Goal: Information Seeking & Learning: Find specific fact

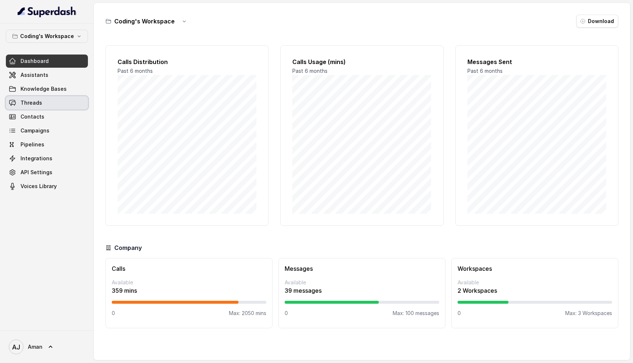
click at [36, 105] on span "Threads" at bounding box center [32, 102] width 22 height 7
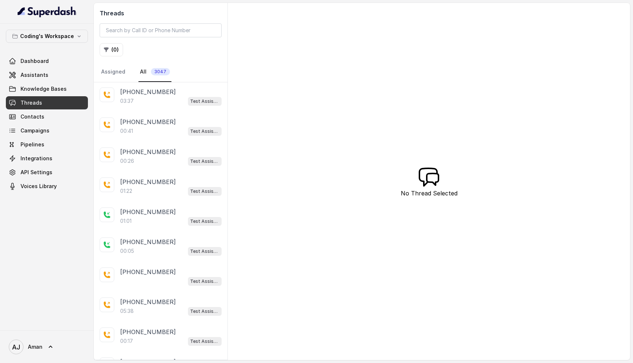
scroll to position [159, 0]
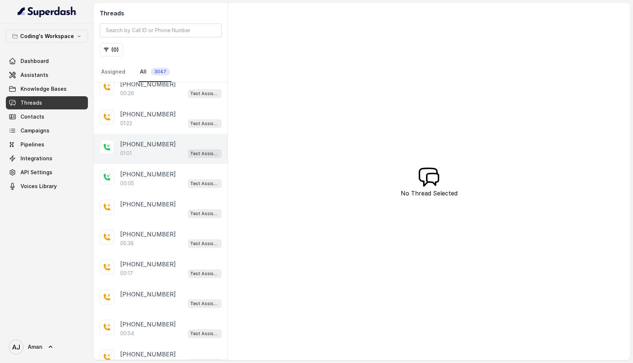
click at [140, 149] on div "01:01 Test Assistant-3" at bounding box center [170, 154] width 101 height 10
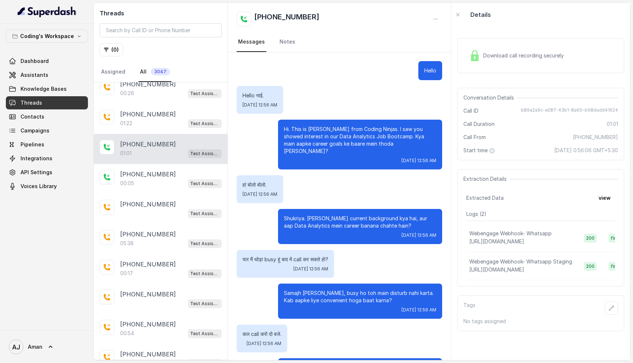
scroll to position [117, 0]
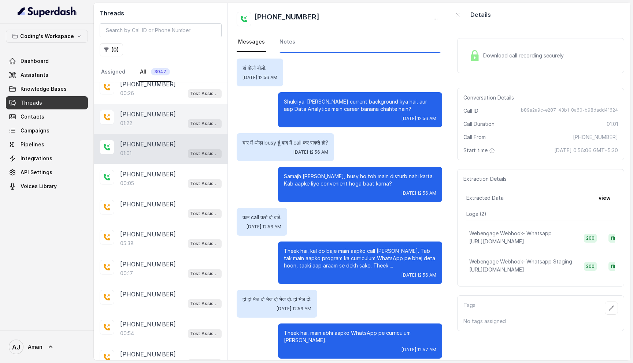
click at [157, 119] on div "01:22 Test Assistant-3" at bounding box center [170, 124] width 101 height 10
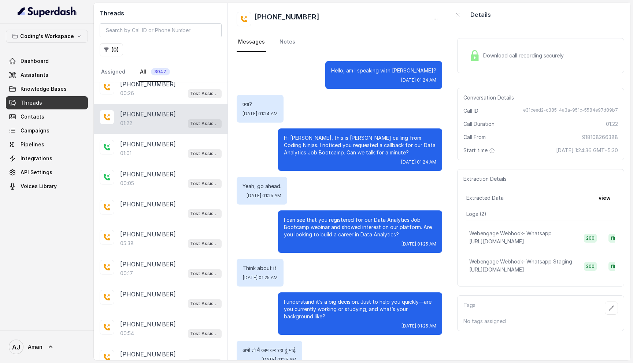
scroll to position [316, 0]
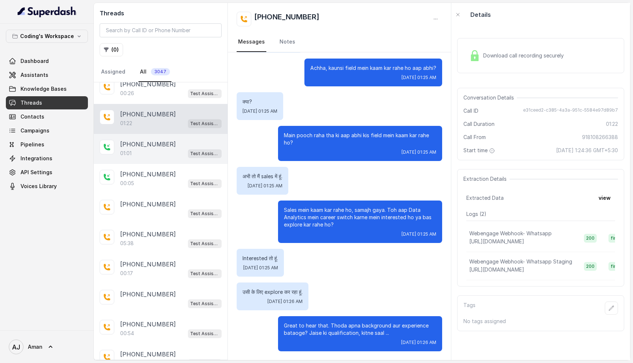
click at [156, 151] on div "01:01 Test Assistant-3" at bounding box center [170, 154] width 101 height 10
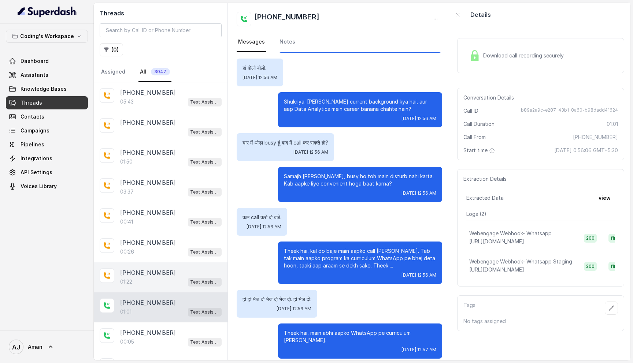
click at [162, 272] on p "[PHONE_NUMBER]" at bounding box center [148, 273] width 56 height 9
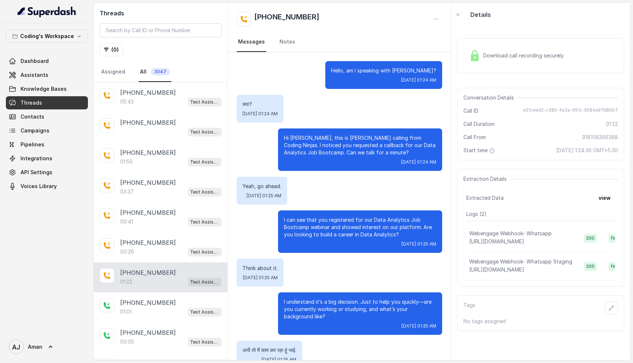
scroll to position [316, 0]
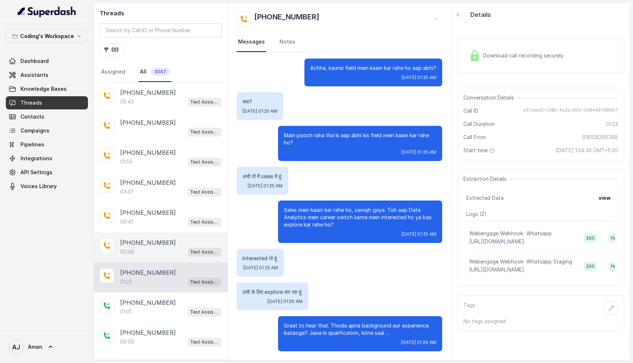
click at [169, 244] on div "[PHONE_NUMBER]" at bounding box center [170, 242] width 101 height 9
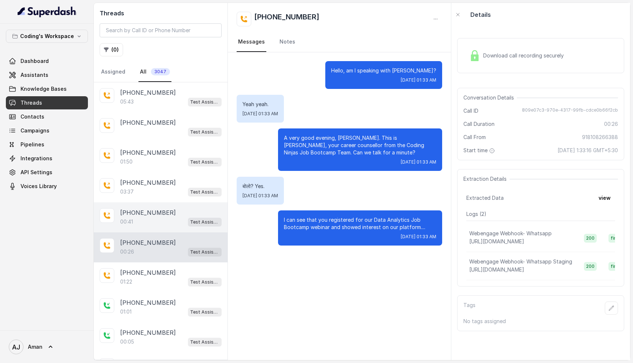
click at [162, 217] on div "00:41 Test Assistant-3" at bounding box center [170, 222] width 101 height 10
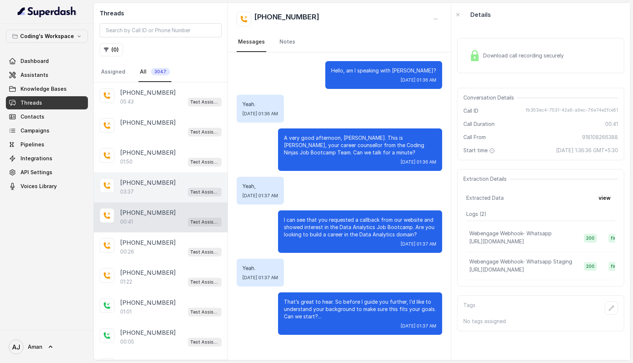
click at [159, 178] on p "[PHONE_NUMBER]" at bounding box center [148, 182] width 56 height 9
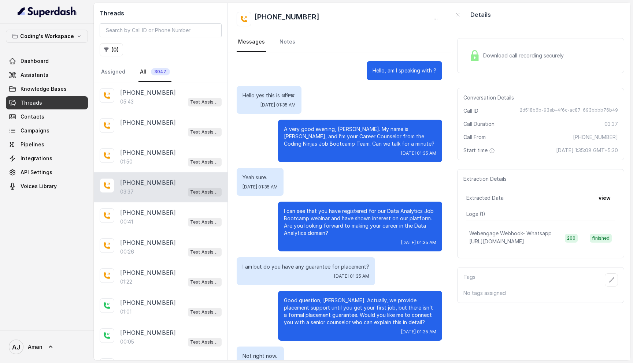
scroll to position [981, 0]
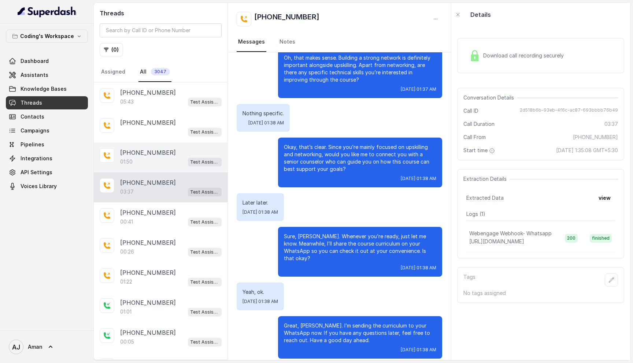
click at [154, 156] on p "[PHONE_NUMBER]" at bounding box center [148, 152] width 56 height 9
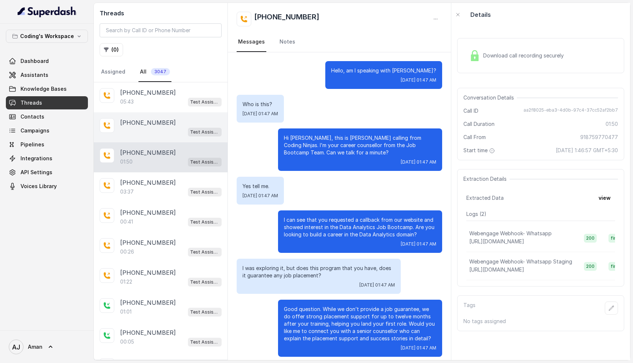
scroll to position [454, 0]
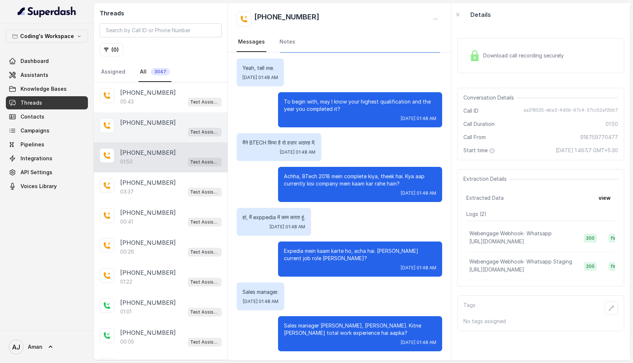
click at [155, 125] on p "[PHONE_NUMBER]" at bounding box center [148, 122] width 56 height 9
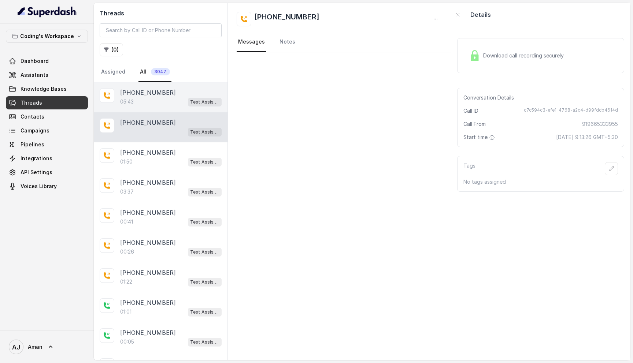
click at [155, 103] on div "05:43 Test Assistant-3" at bounding box center [170, 102] width 101 height 10
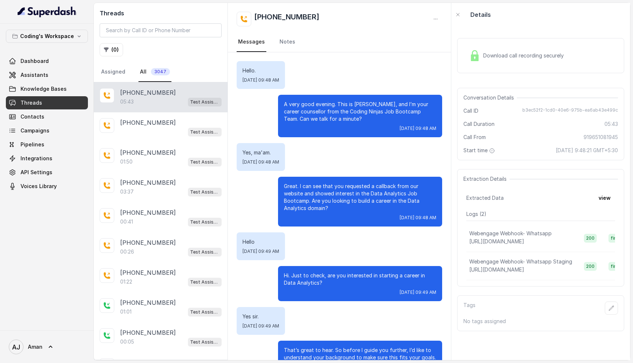
scroll to position [1466, 0]
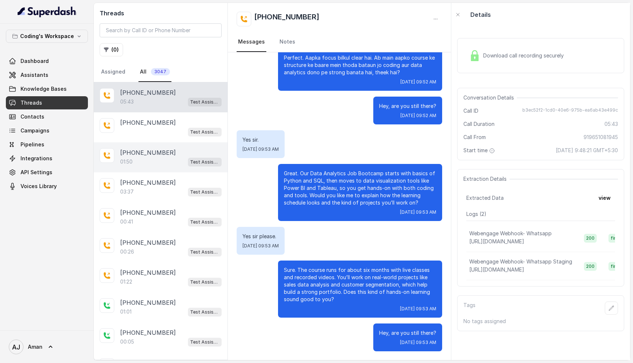
click at [158, 160] on div "01:50 Test Assistant-3" at bounding box center [170, 162] width 101 height 10
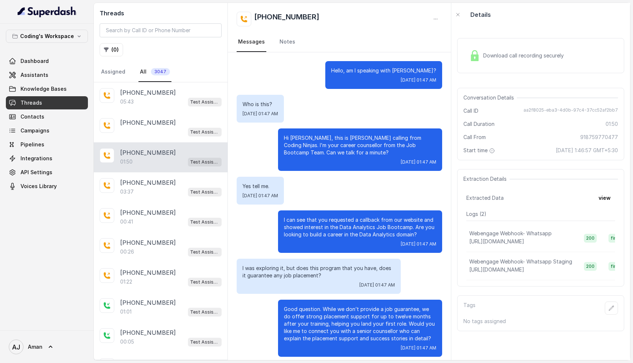
scroll to position [454, 0]
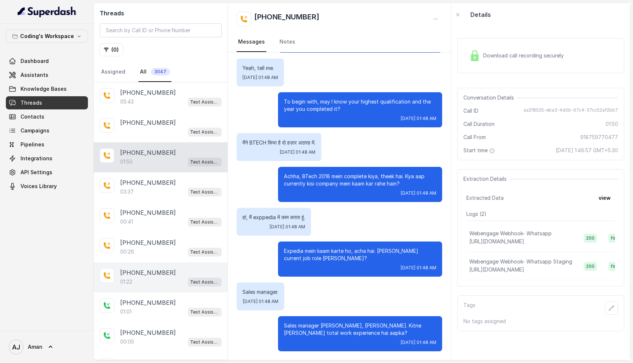
click at [152, 277] on div "01:22 Test Assistant-3" at bounding box center [170, 282] width 101 height 10
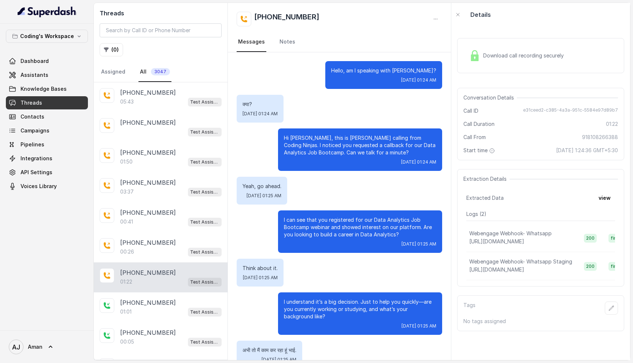
scroll to position [316, 0]
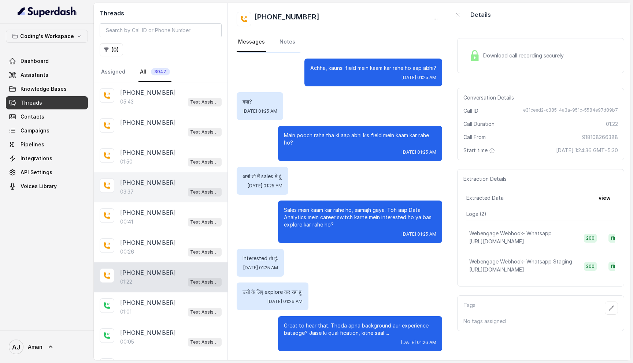
click at [162, 196] on div "[PHONE_NUMBER]:37 Test Assistant- 2" at bounding box center [161, 188] width 134 height 30
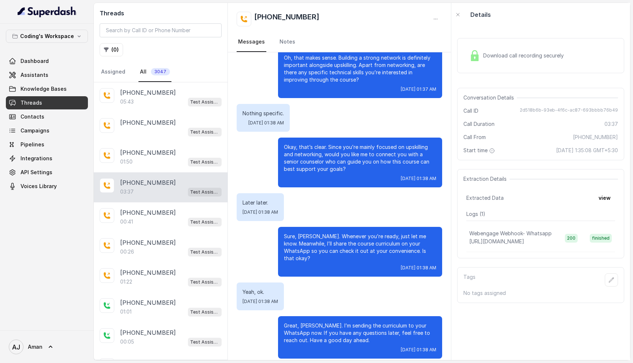
scroll to position [11, 0]
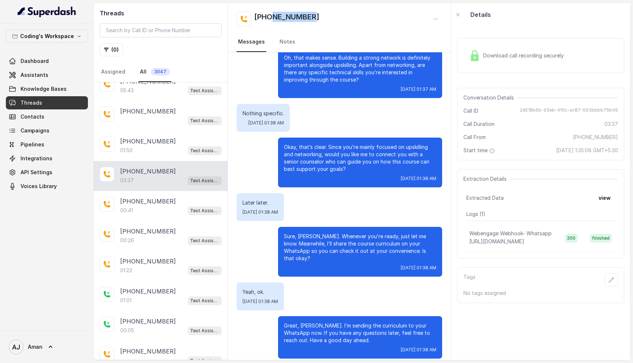
drag, startPoint x: 269, startPoint y: 14, endPoint x: 325, endPoint y: 15, distance: 56.1
click at [325, 15] on div "[PHONE_NUMBER]" at bounding box center [340, 19] width 206 height 15
drag, startPoint x: 337, startPoint y: 16, endPoint x: 266, endPoint y: 18, distance: 70.4
click at [266, 18] on div "[PHONE_NUMBER]" at bounding box center [340, 19] width 206 height 15
copy h2 "7028366802"
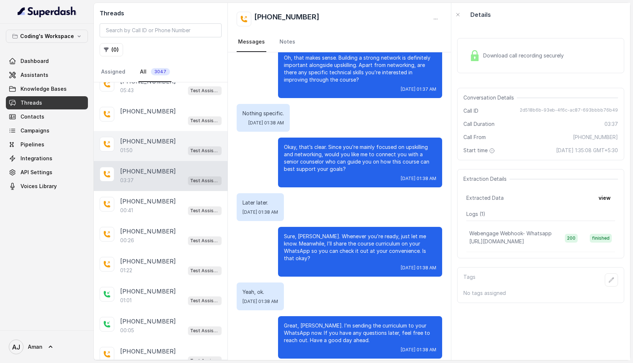
click at [163, 147] on div "01:50 Test Assistant-3" at bounding box center [170, 151] width 101 height 10
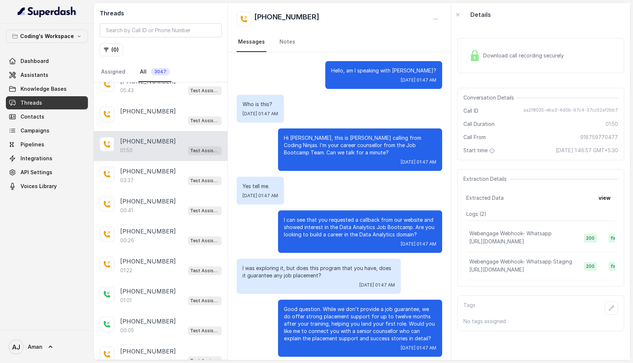
scroll to position [454, 0]
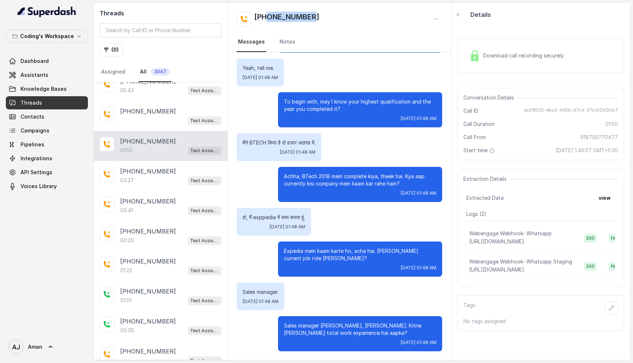
drag, startPoint x: 316, startPoint y: 18, endPoint x: 269, endPoint y: 18, distance: 47.6
click at [269, 18] on div "[PHONE_NUMBER]" at bounding box center [340, 19] width 206 height 15
copy h2 "8759770477"
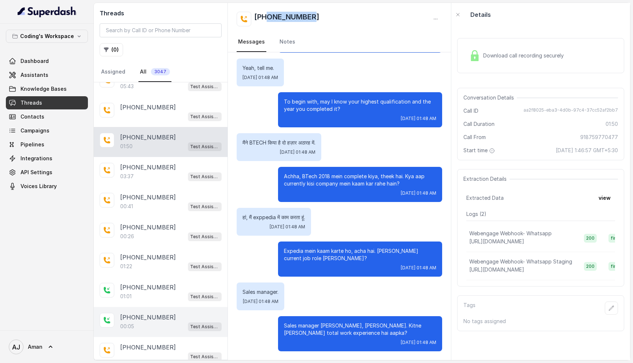
scroll to position [0, 0]
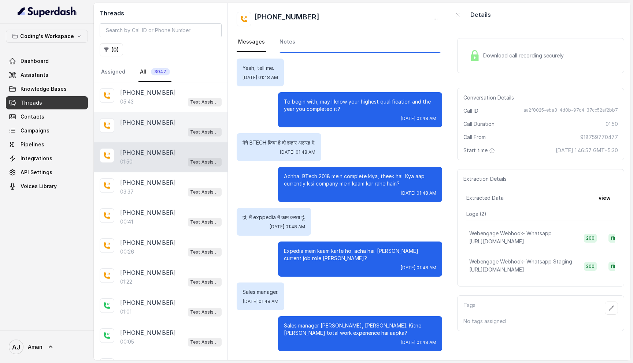
click at [164, 128] on div "Test Assistant-3" at bounding box center [170, 132] width 101 height 10
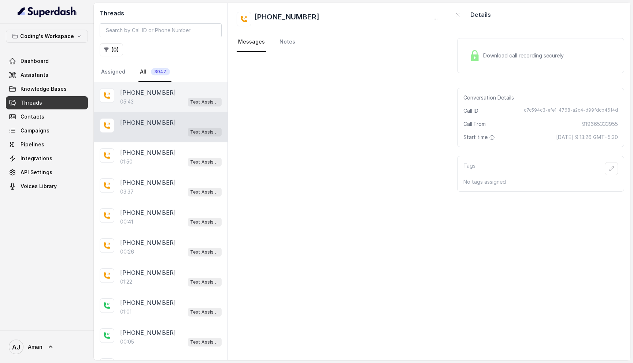
click at [166, 103] on div "05:43 Test Assistant-3" at bounding box center [170, 102] width 101 height 10
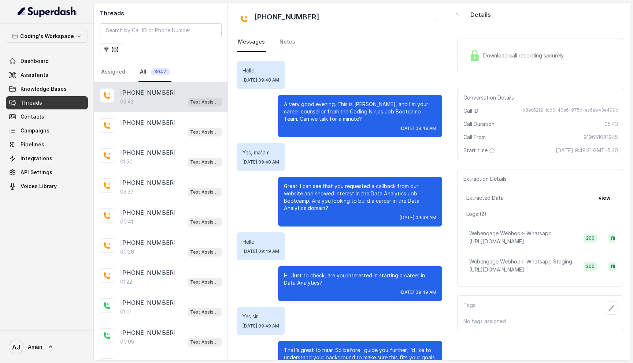
scroll to position [1466, 0]
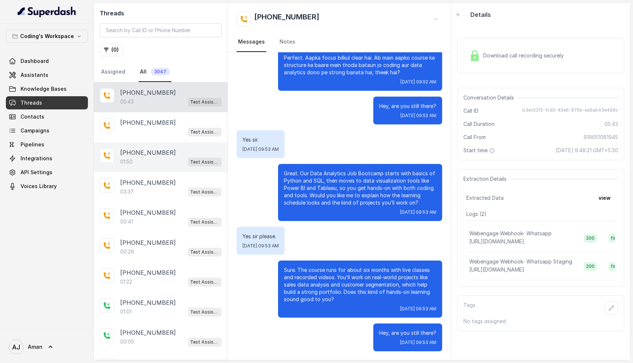
click at [155, 170] on div "[PHONE_NUMBER]:50 Test Assistant-3" at bounding box center [161, 157] width 134 height 30
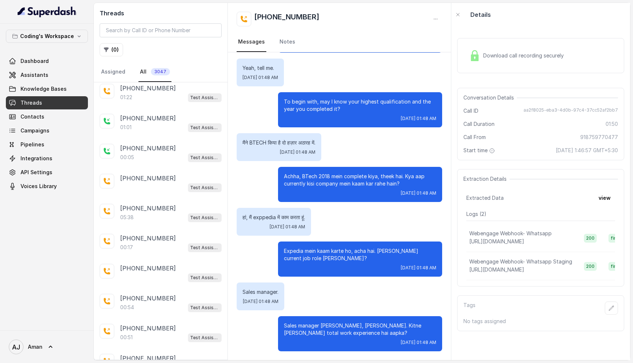
scroll to position [184, 0]
click at [161, 153] on div "00:05 Test Assistant-3" at bounding box center [170, 158] width 101 height 10
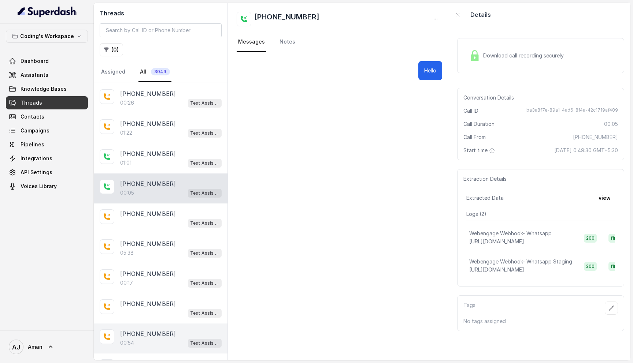
scroll to position [222, 0]
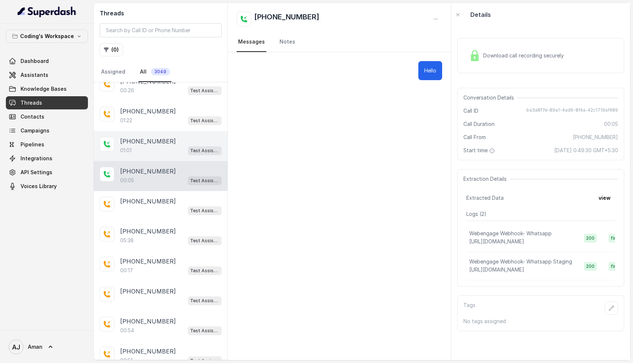
click at [154, 146] on div "01:01 Test Assistant-3" at bounding box center [170, 151] width 101 height 10
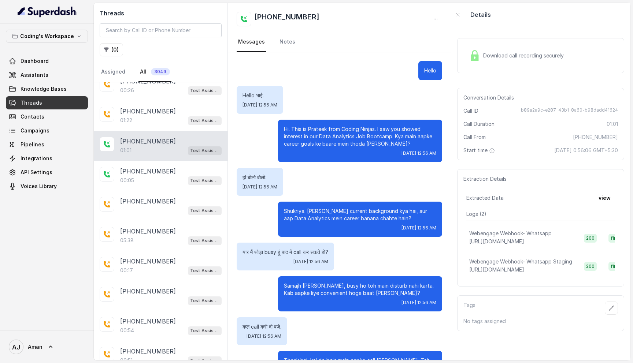
scroll to position [117, 0]
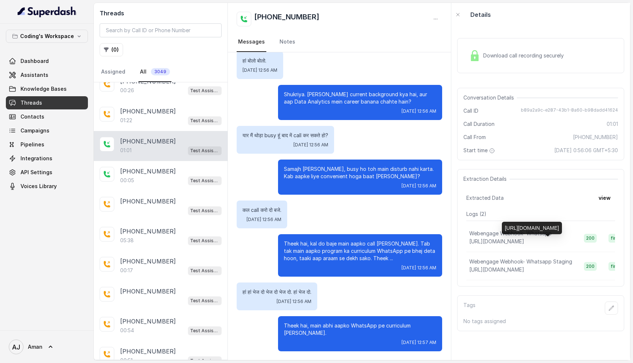
click at [509, 241] on span "[URL][DOMAIN_NAME]" at bounding box center [496, 241] width 55 height 6
